Goal: Information Seeking & Learning: Check status

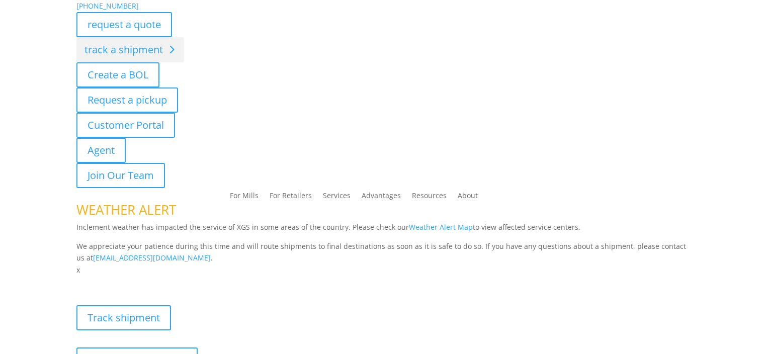
click at [127, 46] on link "track a shipment" at bounding box center [130, 49] width 108 height 25
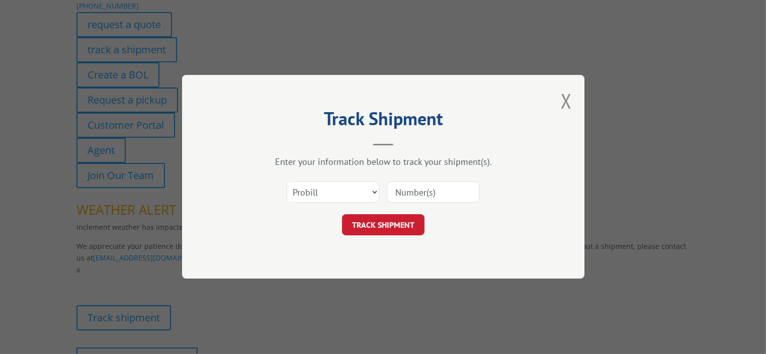
click at [425, 192] on input at bounding box center [433, 192] width 93 height 21
paste input "17501936"
type input "17501936"
click at [389, 228] on button "TRACK SHIPMENT" at bounding box center [383, 225] width 82 height 21
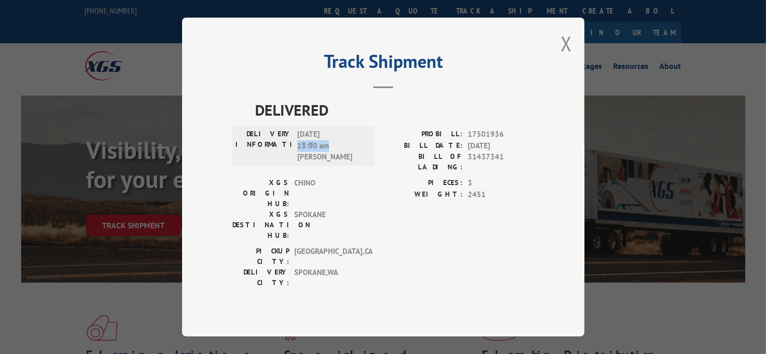
drag, startPoint x: 297, startPoint y: 156, endPoint x: 339, endPoint y: 154, distance: 42.8
click at [339, 154] on span "[DATE] 11:00 am [PERSON_NAME]" at bounding box center [331, 146] width 68 height 34
copy span "11:00 am"
